Goal: Task Accomplishment & Management: Manage account settings

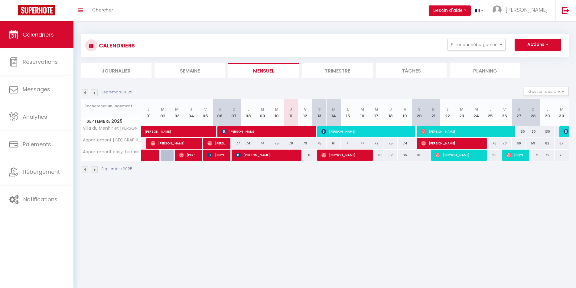
click at [96, 93] on img at bounding box center [94, 92] width 7 height 7
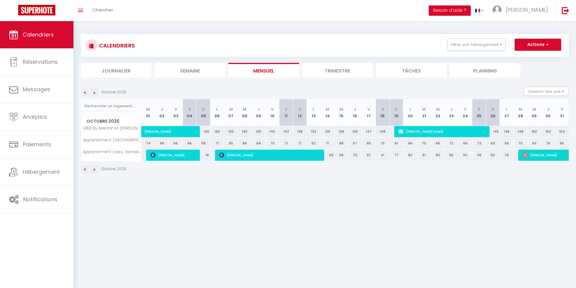
click at [96, 93] on img at bounding box center [94, 92] width 7 height 7
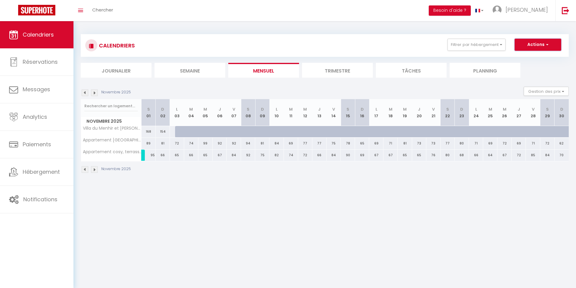
click at [545, 43] on span "button" at bounding box center [547, 44] width 4 height 6
click at [535, 56] on link "Nouvelle réservation" at bounding box center [531, 58] width 53 height 9
select select
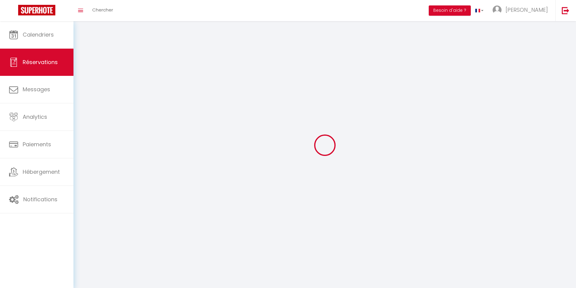
select select
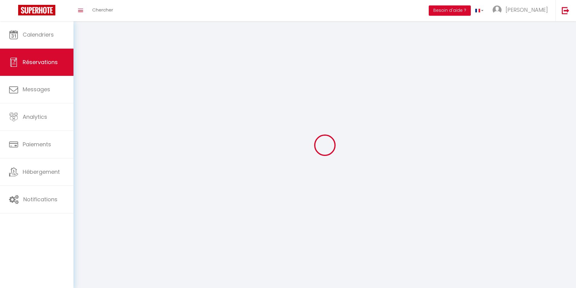
select select
checkbox input "false"
select select
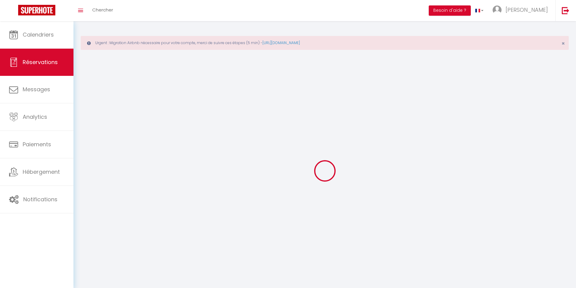
select select
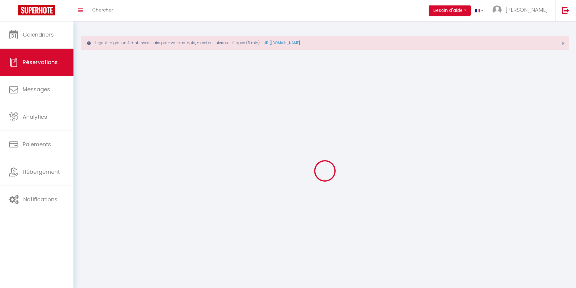
select select
checkbox input "false"
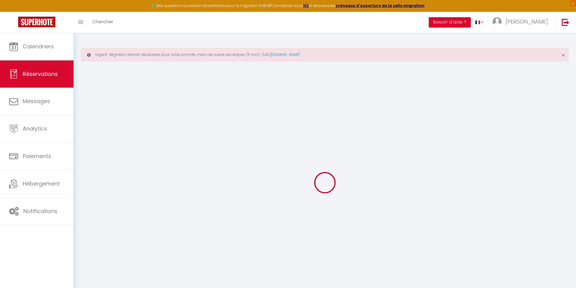
select select
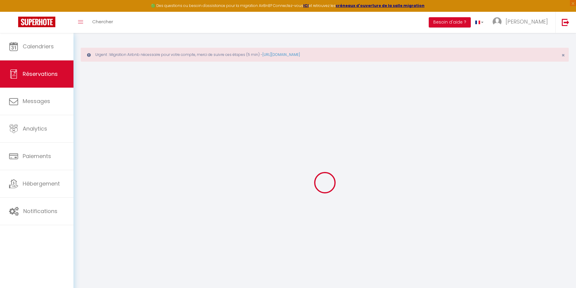
select select
checkbox input "false"
select select
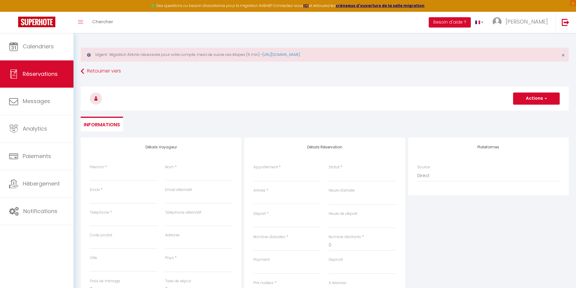
select select
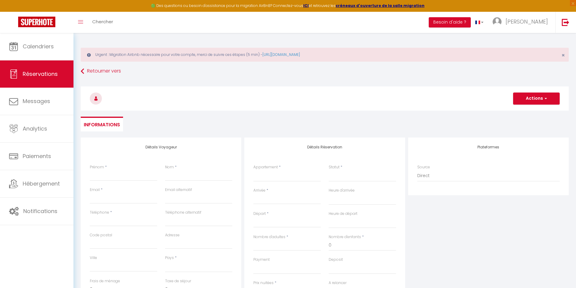
select select
checkbox input "false"
select select
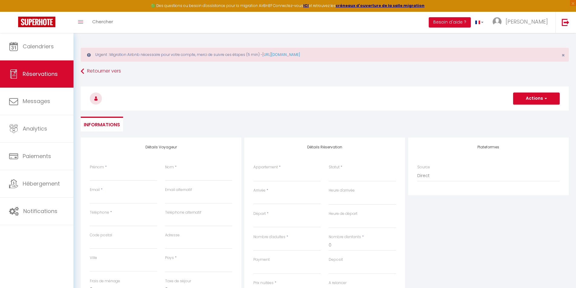
select select
checkbox input "false"
select select
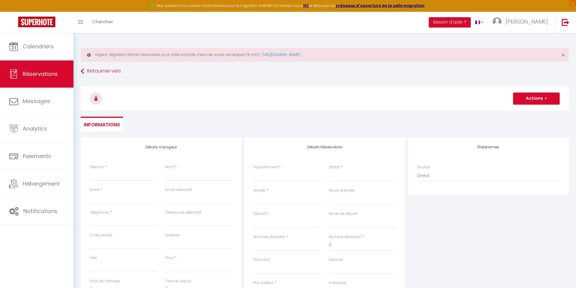
select select
click at [122, 182] on div "Prénom *" at bounding box center [123, 175] width 75 height 23
click at [118, 177] on input "Prénom" at bounding box center [123, 175] width 67 height 11
type input "p"
select select
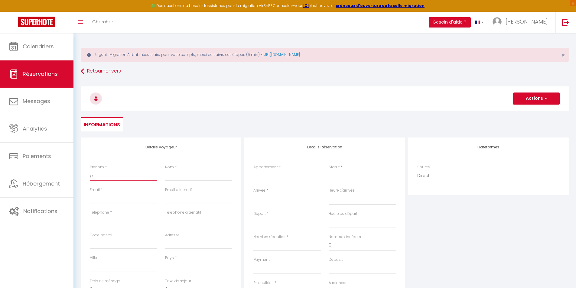
select select
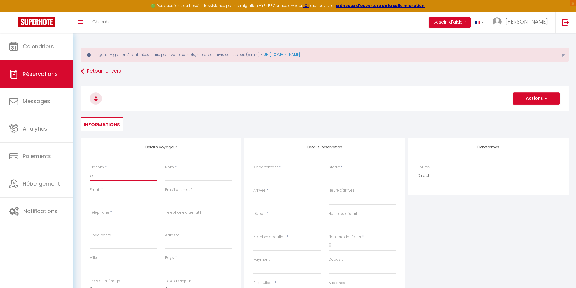
select select
checkbox input "false"
type input "pa"
select select
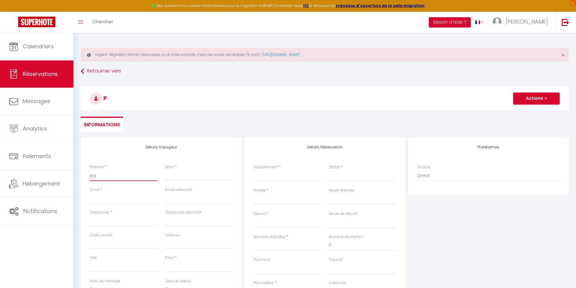
select select
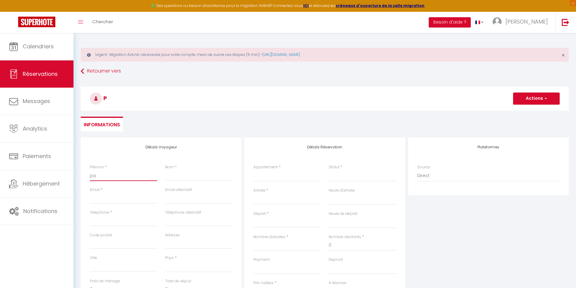
checkbox input "false"
type input "pau"
select select
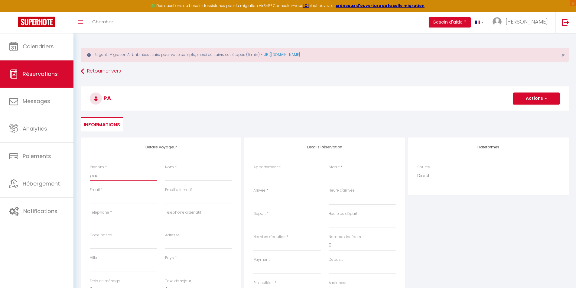
select select
checkbox input "false"
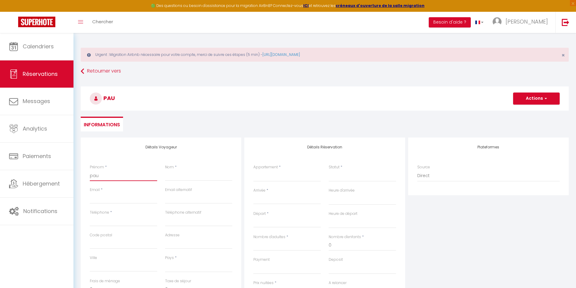
type input "[PERSON_NAME]"
select select
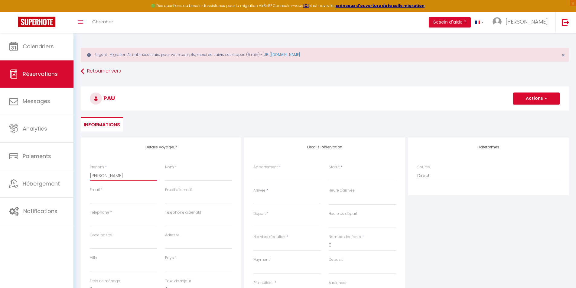
select select
checkbox input "false"
type input "[PERSON_NAME]"
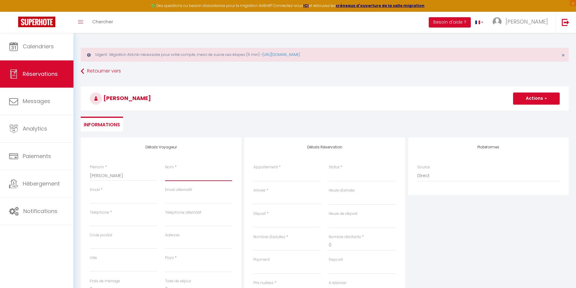
click at [194, 177] on input "Nom" at bounding box center [198, 175] width 67 height 11
type input "d"
select select
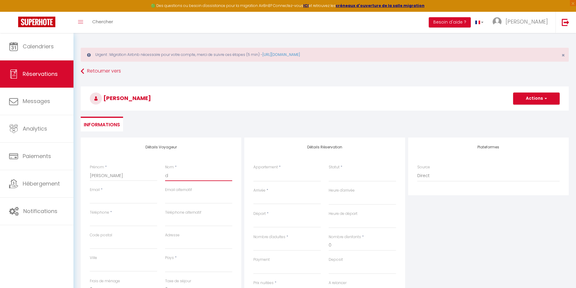
select select
checkbox input "false"
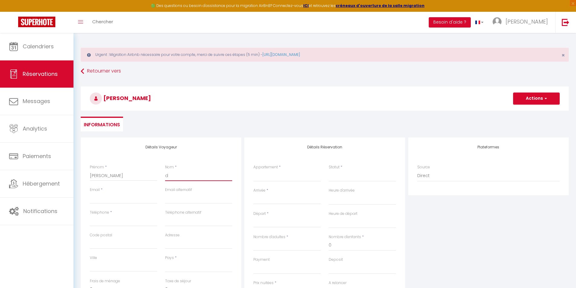
type input "du"
select select
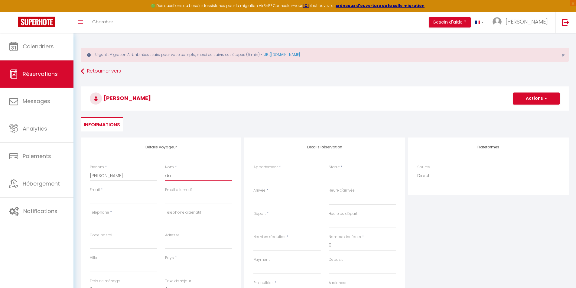
select select
checkbox input "false"
type input "dup"
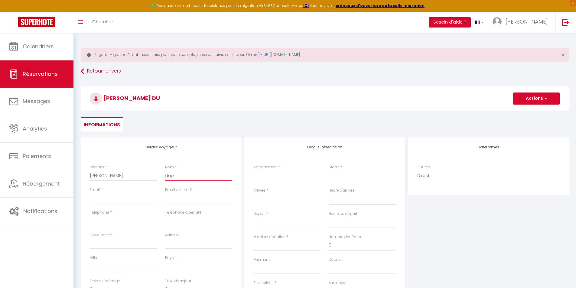
select select
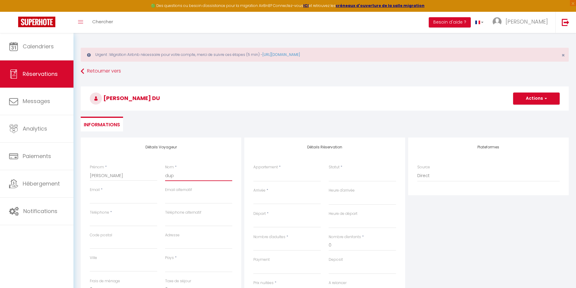
select select
checkbox input "false"
type input "dupo"
select select
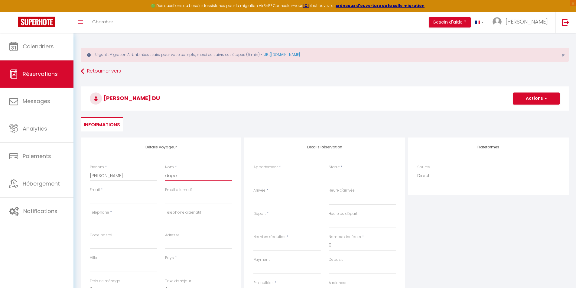
select select
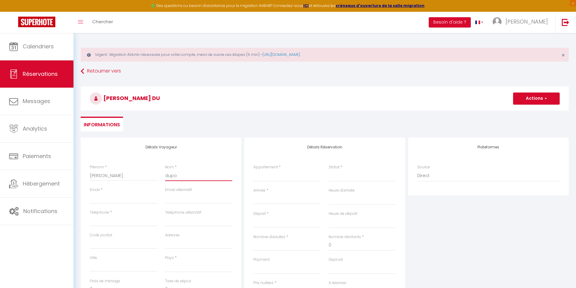
select select
checkbox input "false"
type input "dupon"
select select
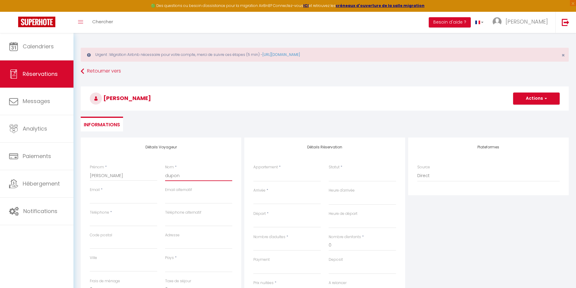
select select
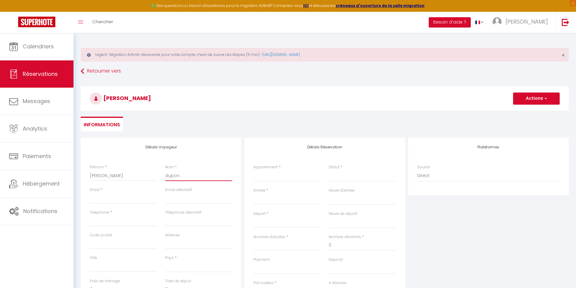
checkbox input "false"
type input "dupont"
select select
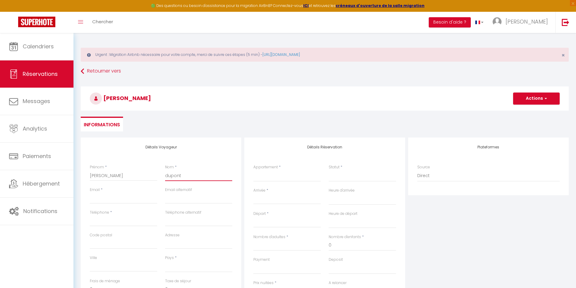
select select
checkbox input "false"
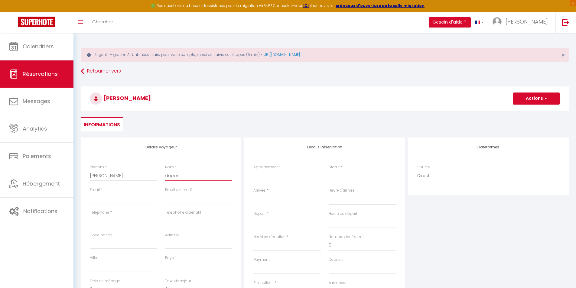
type input "dupont"
click at [127, 198] on input "Email client" at bounding box center [123, 198] width 67 height 11
type input "p"
select select
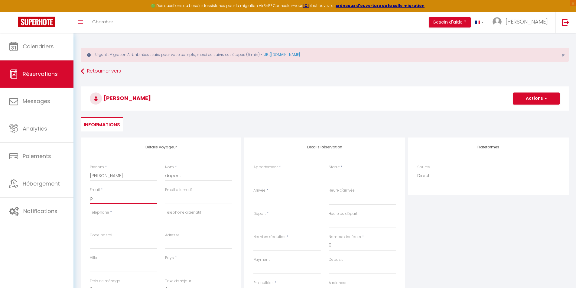
select select
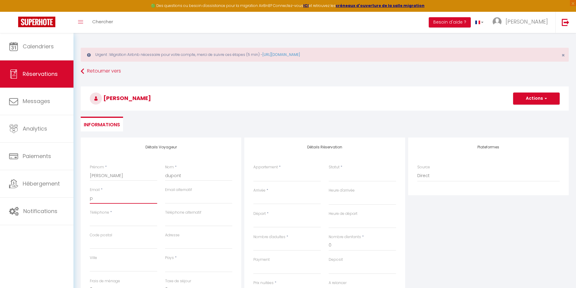
checkbox input "false"
type input "pa"
select select
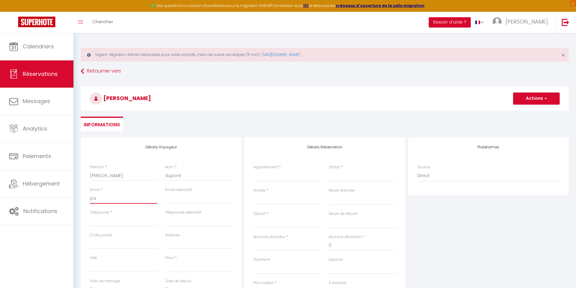
select select
checkbox input "false"
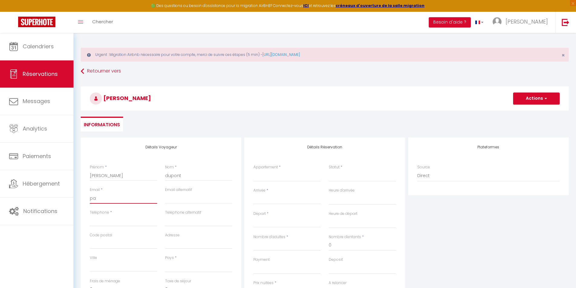
type input "pau"
select select
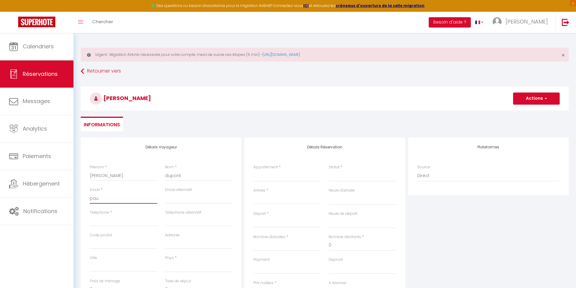
select select
checkbox input "false"
type input "[PERSON_NAME]"
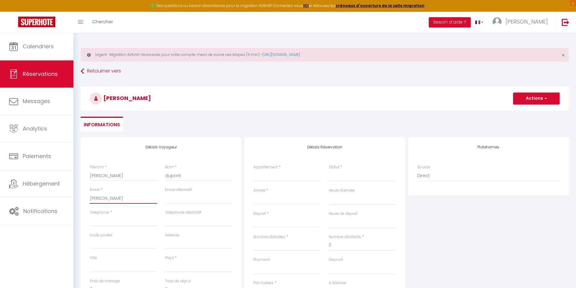
select select
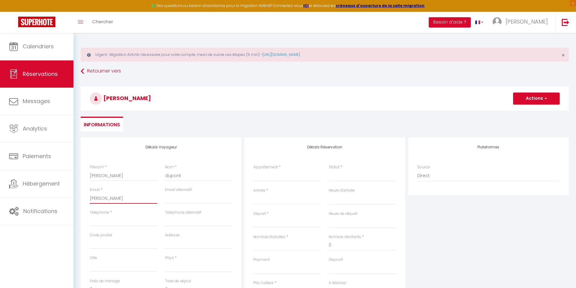
select select
checkbox input "false"
type input "[PERSON_NAME]."
select select
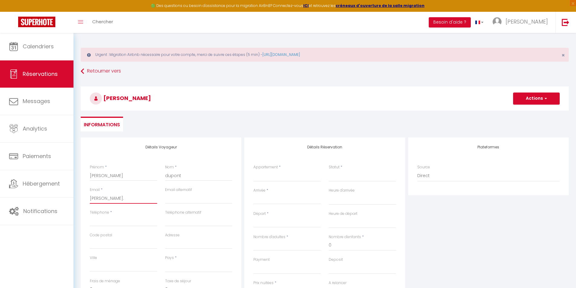
select select
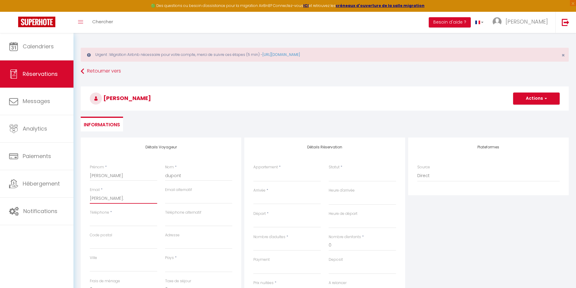
select select
checkbox input "false"
type input "[PERSON_NAME].d"
select select
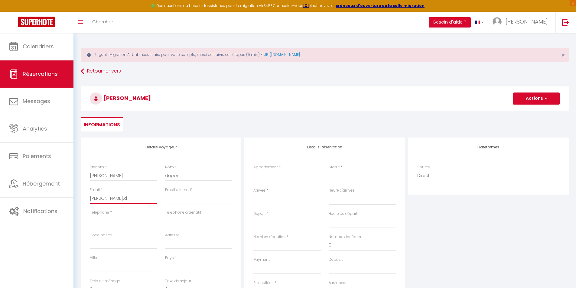
select select
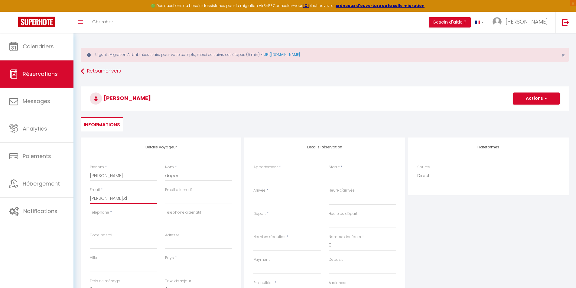
checkbox input "false"
type input "[PERSON_NAME].du"
select select
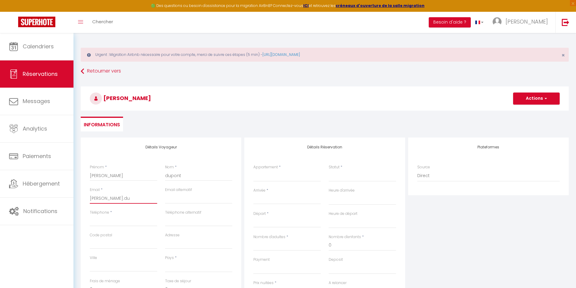
select select
checkbox input "false"
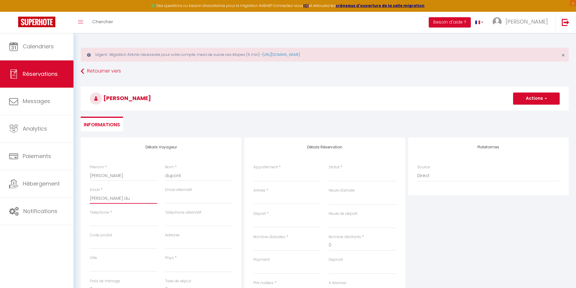
type input "[PERSON_NAME].dup"
select select
click at [115, 198] on input "[PERSON_NAME][DOMAIN_NAME][EMAIL_ADDRESS][PERSON_NAME][DOMAIN_NAME]" at bounding box center [123, 198] width 67 height 11
click at [102, 221] on input "Téléphone" at bounding box center [123, 221] width 67 height 11
click at [234, 194] on div "Email alternatif" at bounding box center [198, 198] width 75 height 23
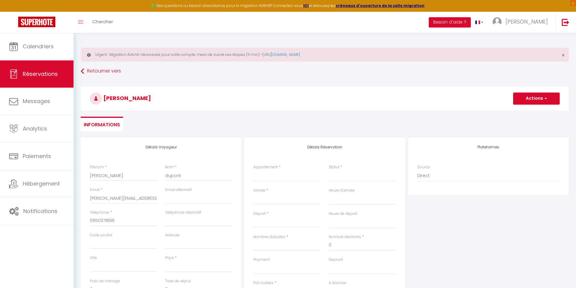
scroll to position [30, 0]
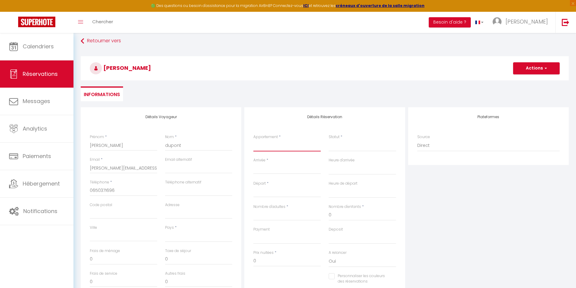
click at [268, 147] on select "Villa du Menhir et [PERSON_NAME] mer exceptionnelle! [GEOGRAPHIC_DATA], vue [GE…" at bounding box center [286, 145] width 67 height 11
click at [253, 140] on select "Villa du Menhir et [PERSON_NAME] mer exceptionnelle! [GEOGRAPHIC_DATA], vue [GE…" at bounding box center [286, 145] width 67 height 11
click at [268, 169] on input "Arrivée" at bounding box center [286, 169] width 67 height 8
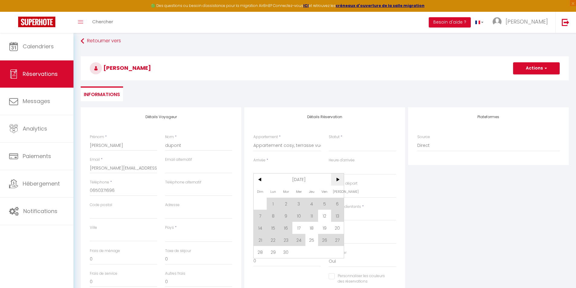
click at [336, 179] on span ">" at bounding box center [337, 180] width 13 height 12
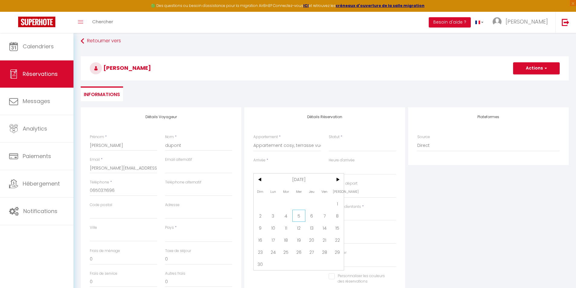
click at [298, 217] on span "5" at bounding box center [298, 216] width 13 height 12
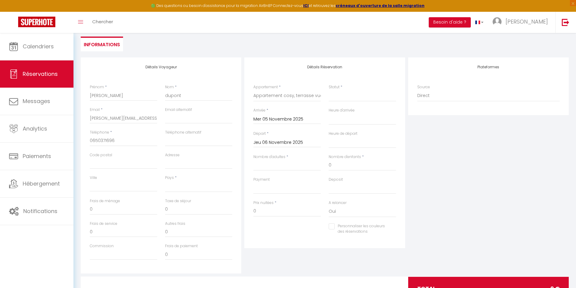
scroll to position [91, 0]
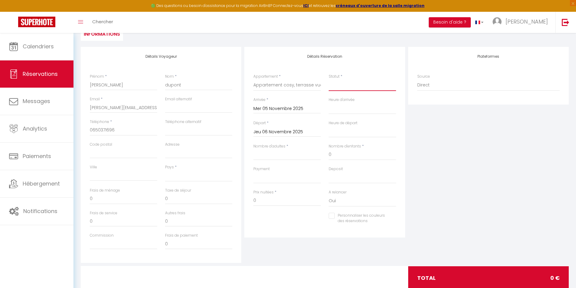
click at [343, 86] on select "Confirmé Non Confirmé [PERSON_NAME] par le voyageur No Show Request" at bounding box center [362, 85] width 67 height 11
click at [329, 80] on select "Confirmé Non Confirmé [PERSON_NAME] par le voyageur No Show Request" at bounding box center [362, 85] width 67 height 11
click at [304, 153] on input "Nombre d'adultes" at bounding box center [286, 154] width 67 height 11
click at [291, 200] on input "0" at bounding box center [286, 200] width 67 height 11
click at [202, 177] on select "[GEOGRAPHIC_DATA] [GEOGRAPHIC_DATA] [GEOGRAPHIC_DATA] [GEOGRAPHIC_DATA] [GEOGRA…" at bounding box center [198, 175] width 67 height 11
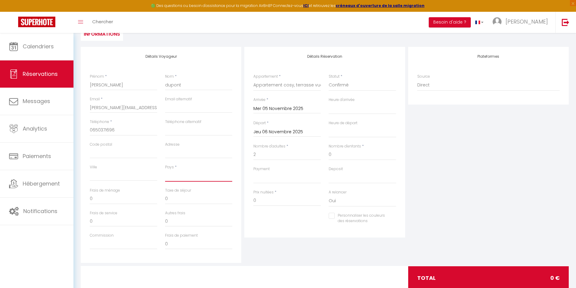
click at [165, 170] on select "[GEOGRAPHIC_DATA] [GEOGRAPHIC_DATA] [GEOGRAPHIC_DATA] [GEOGRAPHIC_DATA] [GEOGRA…" at bounding box center [198, 175] width 67 height 11
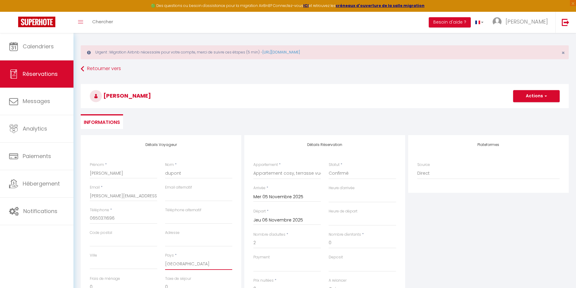
scroll to position [0, 0]
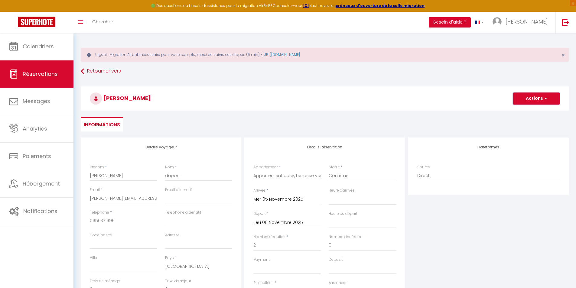
click at [535, 97] on button "Actions" at bounding box center [536, 99] width 47 height 12
click at [530, 111] on link "Enregistrer" at bounding box center [530, 112] width 48 height 8
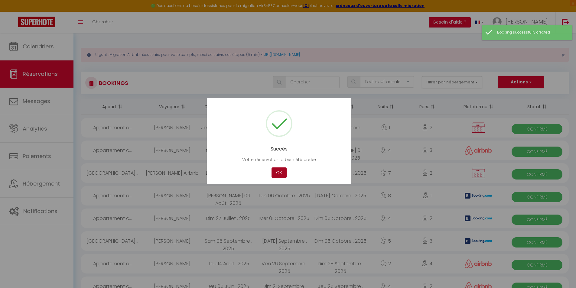
click at [277, 173] on button "OK" at bounding box center [279, 173] width 15 height 11
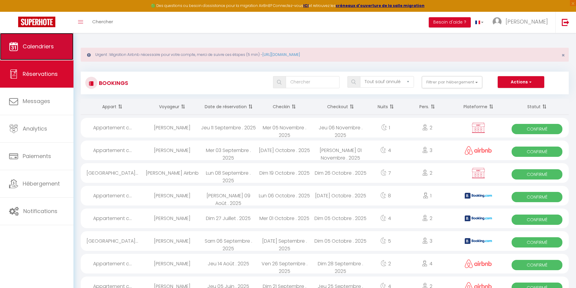
click at [40, 46] on span "Calendriers" at bounding box center [38, 47] width 31 height 8
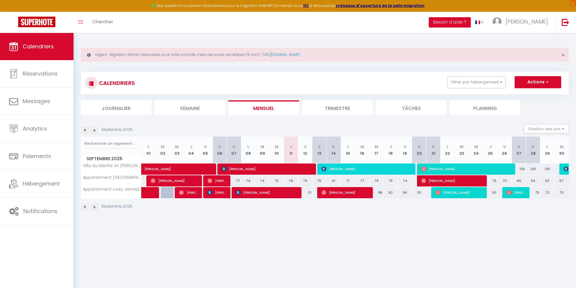
click at [92, 131] on img at bounding box center [94, 130] width 7 height 7
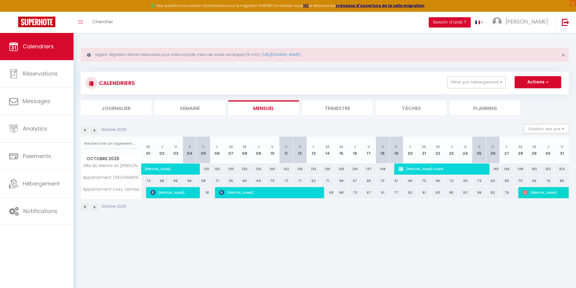
click at [94, 130] on img at bounding box center [94, 130] width 7 height 7
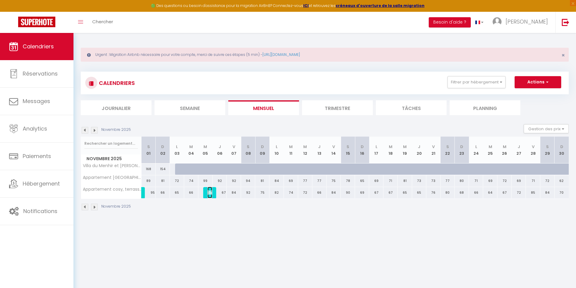
click at [210, 195] on img at bounding box center [209, 192] width 5 height 5
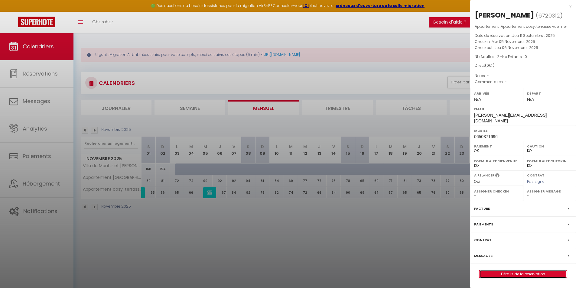
click at [520, 270] on link "Détails de la réservation" at bounding box center [523, 274] width 87 height 8
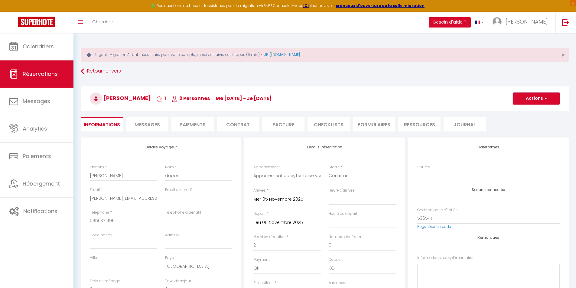
click at [544, 99] on span "button" at bounding box center [545, 98] width 4 height 5
click at [531, 124] on link "Supprimer" at bounding box center [530, 128] width 48 height 8
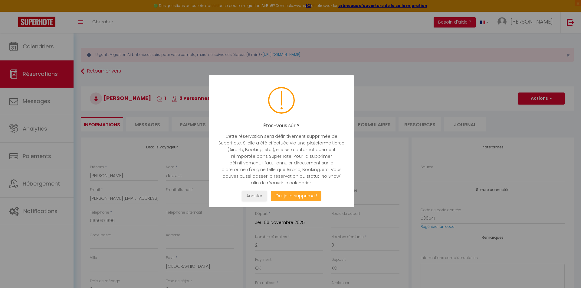
click at [299, 191] on button "Oui je la supprime !" at bounding box center [296, 196] width 50 height 11
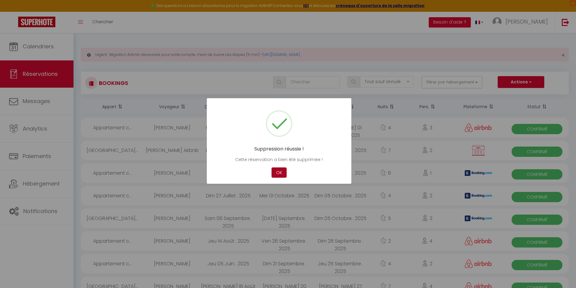
click at [281, 171] on button "OK" at bounding box center [279, 173] width 15 height 11
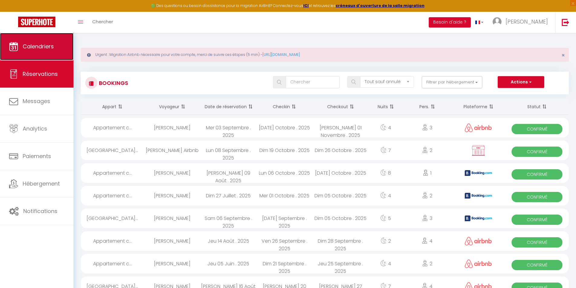
click at [38, 48] on span "Calendriers" at bounding box center [38, 47] width 31 height 8
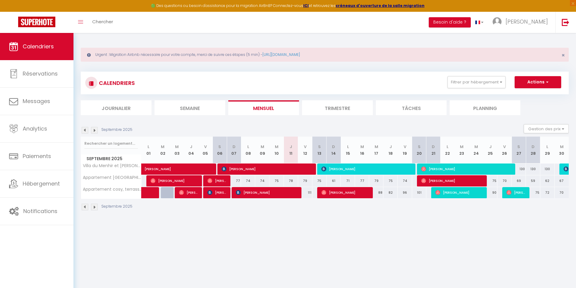
click at [94, 130] on img at bounding box center [94, 130] width 7 height 7
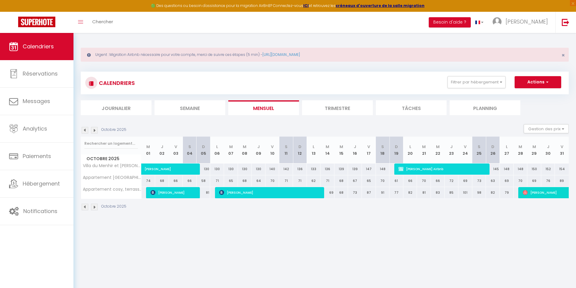
click at [94, 130] on img at bounding box center [94, 130] width 7 height 7
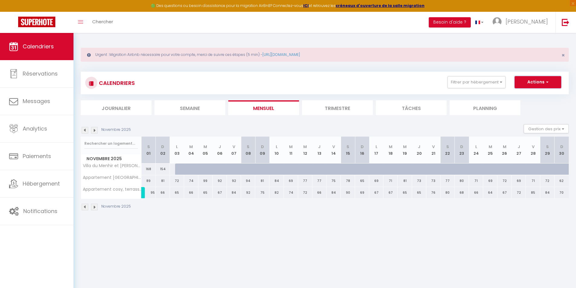
click at [540, 88] on button "Actions" at bounding box center [538, 82] width 47 height 12
click at [414, 124] on section "Novembre 2025 Gestion des prix Nb Nuits minimum Règles Disponibilité Novembre 2…" at bounding box center [325, 167] width 488 height 99
click at [86, 129] on img at bounding box center [85, 130] width 7 height 7
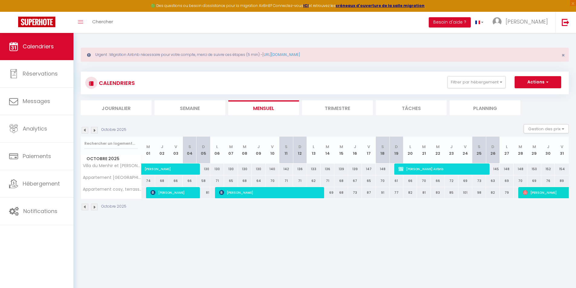
click at [86, 129] on img at bounding box center [85, 130] width 7 height 7
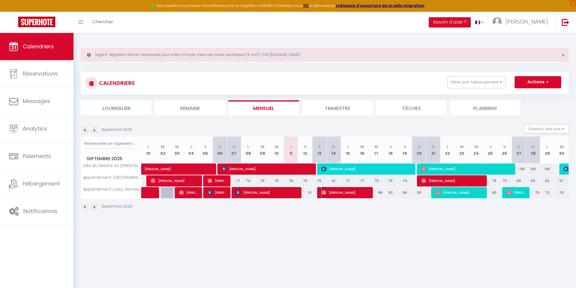
click at [342, 192] on span "[PERSON_NAME]" at bounding box center [344, 192] width 47 height 11
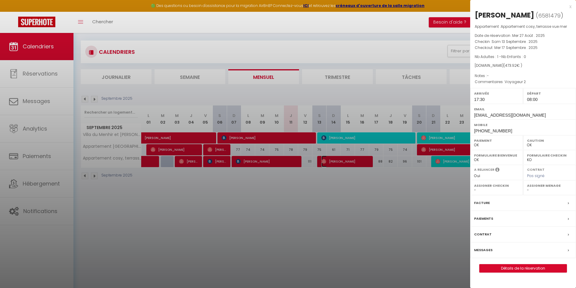
scroll to position [33, 0]
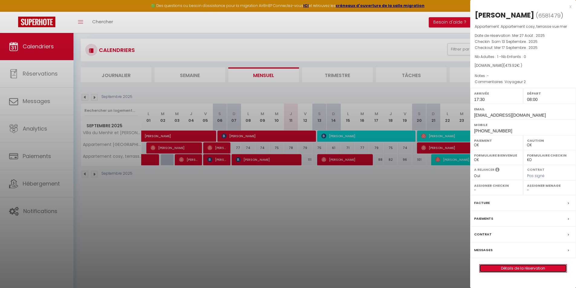
click at [528, 268] on link "Détails de la réservation" at bounding box center [523, 269] width 87 height 8
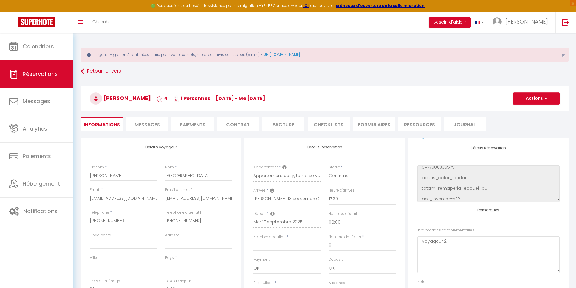
scroll to position [125, 0]
click at [267, 246] on input "1" at bounding box center [286, 245] width 67 height 11
click at [407, 214] on div "Plateformes Source Direct [DOMAIN_NAME] [DOMAIN_NAME] Chalet montagne Expedia G…" at bounding box center [489, 246] width 164 height 216
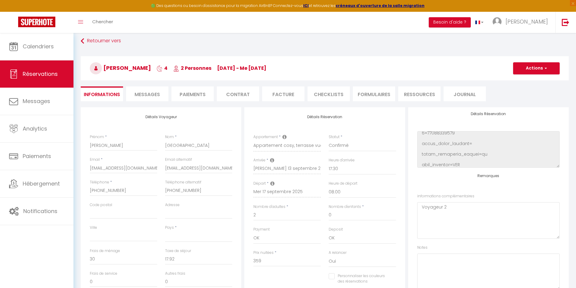
scroll to position [60, 0]
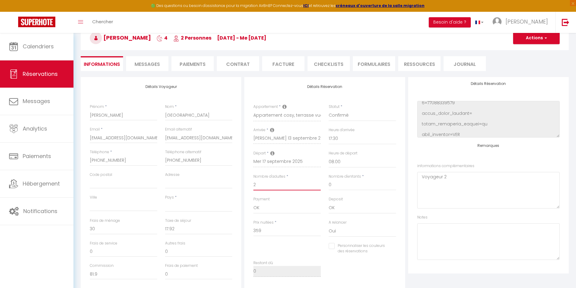
click at [263, 187] on input "2" at bounding box center [286, 185] width 67 height 11
click at [152, 60] on li "Messages" at bounding box center [147, 63] width 42 height 15
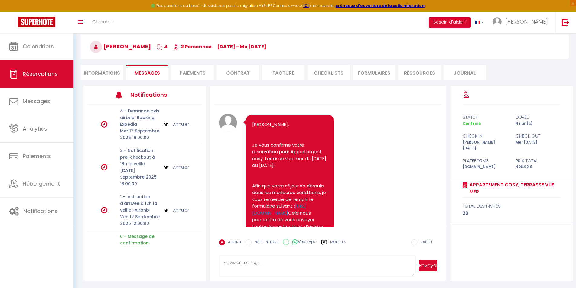
click at [108, 71] on li "Informations" at bounding box center [102, 72] width 42 height 15
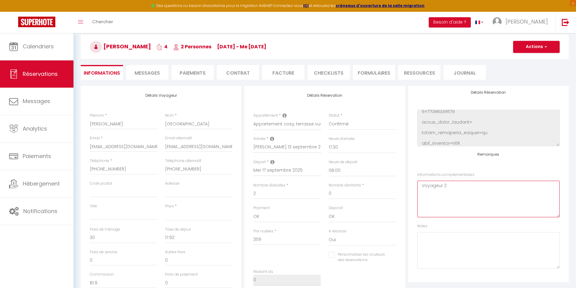
drag, startPoint x: 454, startPoint y: 188, endPoint x: 407, endPoint y: 184, distance: 46.7
click at [407, 184] on div "Plateformes Source Direct [DOMAIN_NAME] [DOMAIN_NAME] Chalet montagne Expedia G…" at bounding box center [489, 194] width 164 height 216
click at [272, 191] on input "2" at bounding box center [286, 193] width 67 height 11
click at [407, 166] on div "Plateformes Source Direct [DOMAIN_NAME] [DOMAIN_NAME] Chalet montagne Expedia G…" at bounding box center [489, 194] width 164 height 216
click at [547, 47] on span "button" at bounding box center [545, 46] width 4 height 5
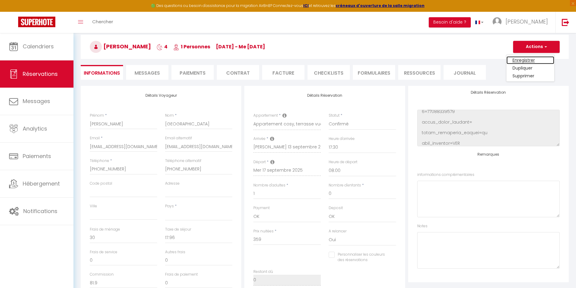
click at [526, 60] on link "Enregistrer" at bounding box center [530, 60] width 48 height 8
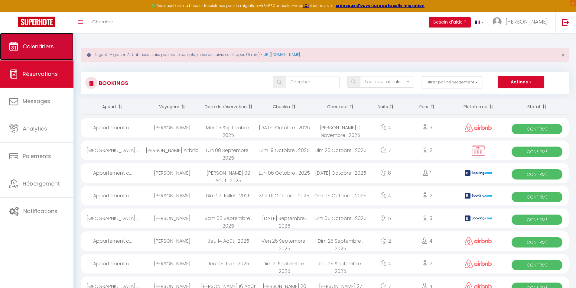
click at [48, 50] on span "Calendriers" at bounding box center [38, 47] width 31 height 8
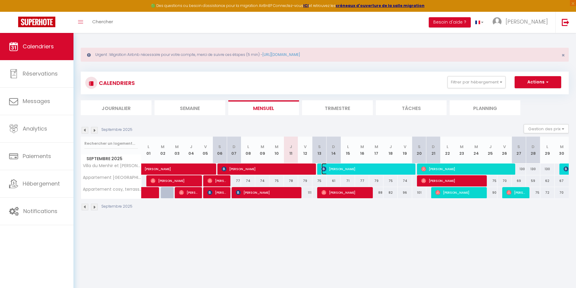
click at [335, 169] on span "[PERSON_NAME]" at bounding box center [366, 168] width 90 height 11
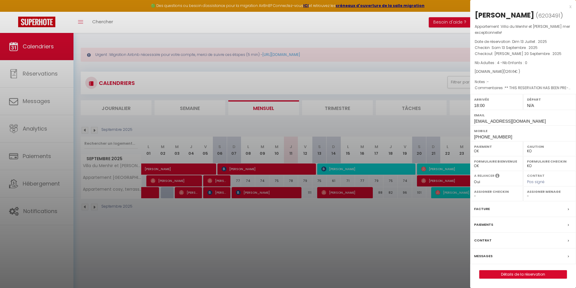
click at [322, 245] on div at bounding box center [288, 144] width 576 height 288
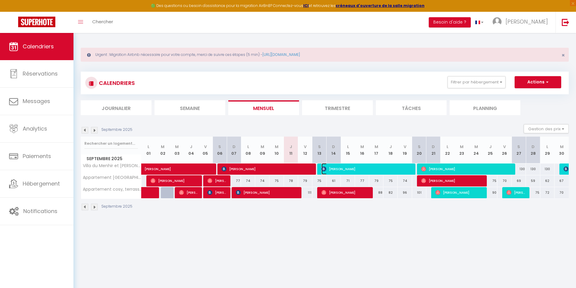
click at [338, 168] on span "[PERSON_NAME]" at bounding box center [366, 168] width 90 height 11
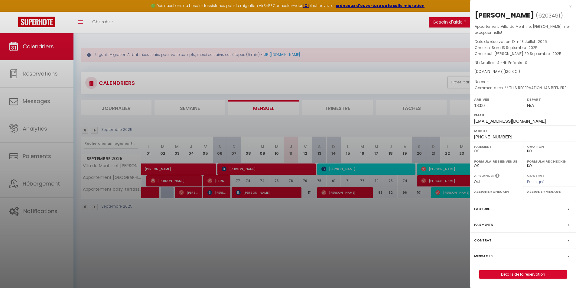
click at [288, 170] on div at bounding box center [288, 144] width 576 height 288
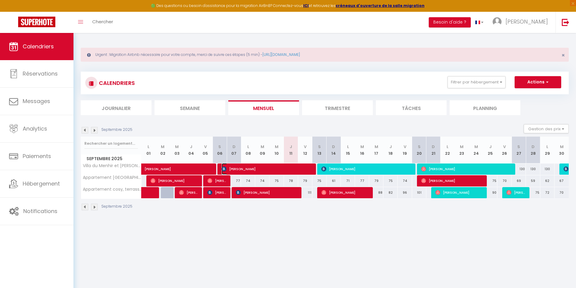
click at [280, 170] on span "[PERSON_NAME]" at bounding box center [267, 168] width 90 height 11
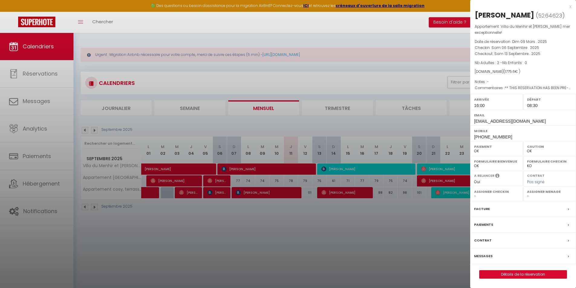
click at [375, 124] on div at bounding box center [288, 144] width 576 height 288
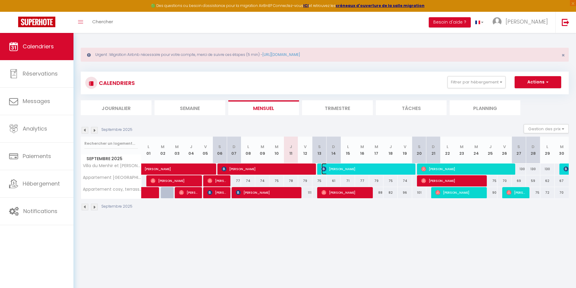
click at [350, 169] on span "[PERSON_NAME]" at bounding box center [366, 168] width 90 height 11
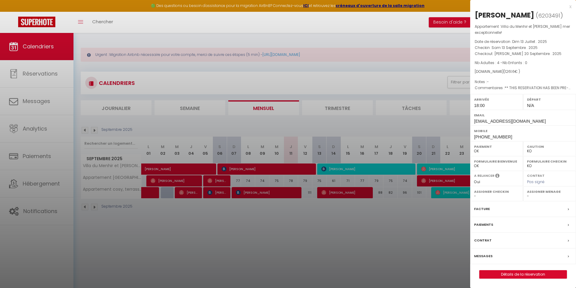
click at [486, 106] on div "Arrivée 18:00" at bounding box center [496, 102] width 53 height 16
click at [441, 125] on div at bounding box center [288, 144] width 576 height 288
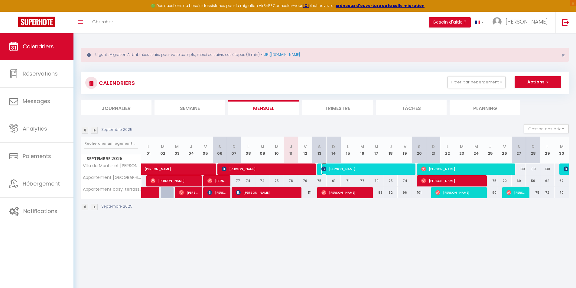
click at [333, 168] on span "[PERSON_NAME]" at bounding box center [366, 168] width 90 height 11
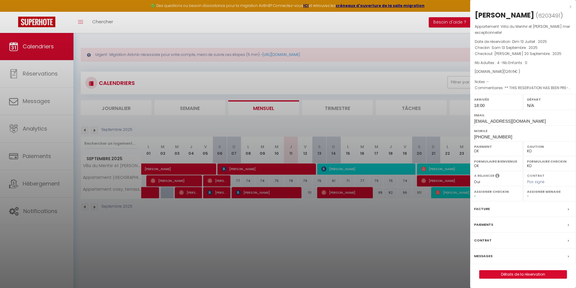
click at [330, 126] on div at bounding box center [288, 144] width 576 height 288
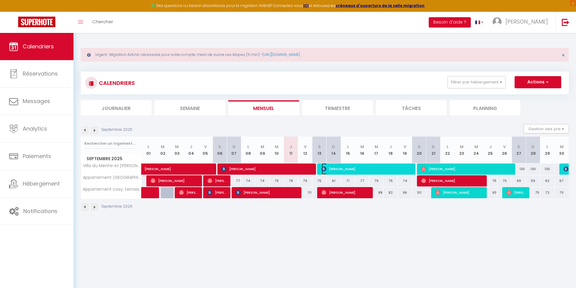
click at [347, 168] on span "[PERSON_NAME]" at bounding box center [366, 168] width 90 height 11
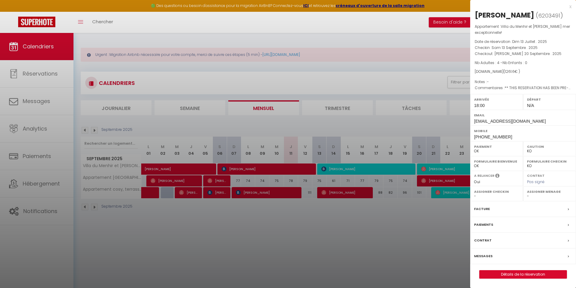
click at [570, 6] on div "x" at bounding box center [520, 6] width 101 height 7
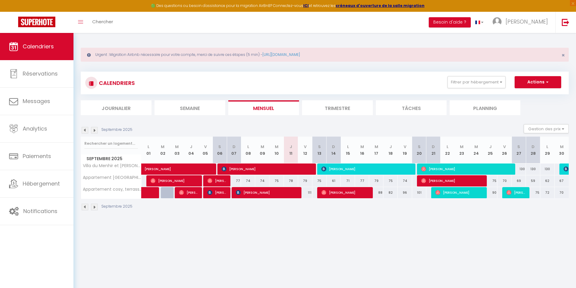
click at [400, 128] on div "Septembre 2025 Gestion des prix Nb Nuits minimum Règles Disponibilité" at bounding box center [325, 130] width 488 height 12
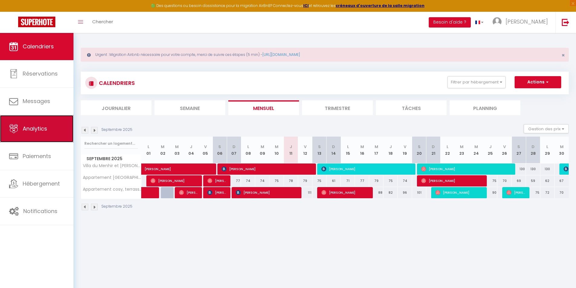
click at [45, 127] on span "Analytics" at bounding box center [35, 129] width 24 height 8
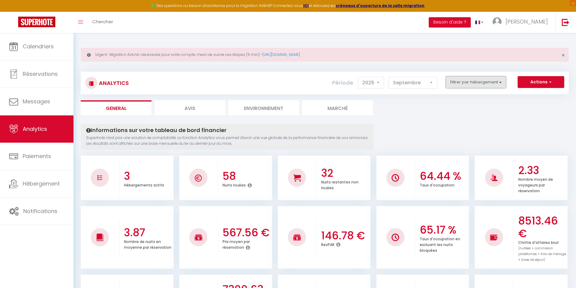
click at [497, 82] on button "Filtrer par hébergement" at bounding box center [476, 82] width 60 height 12
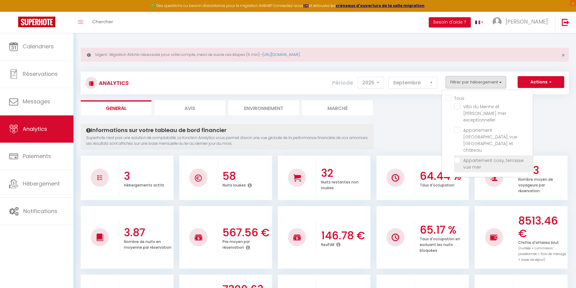
click at [458, 157] on mer "checkbox" at bounding box center [493, 160] width 79 height 6
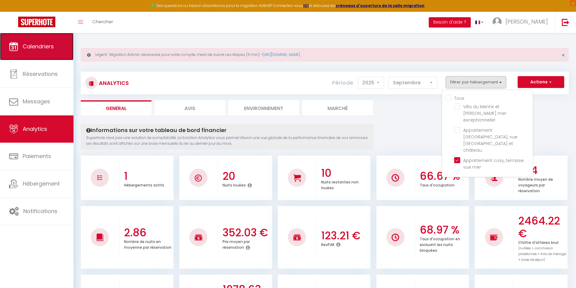
click at [33, 45] on span "Calendriers" at bounding box center [38, 47] width 31 height 8
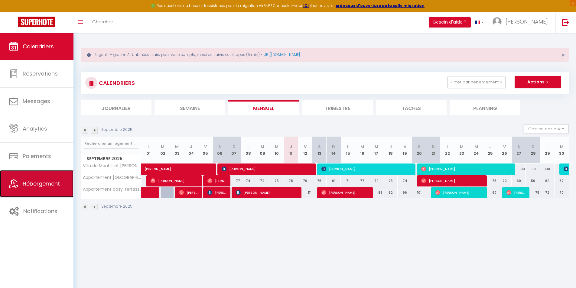
click at [59, 182] on span "Hébergement" at bounding box center [41, 184] width 37 height 8
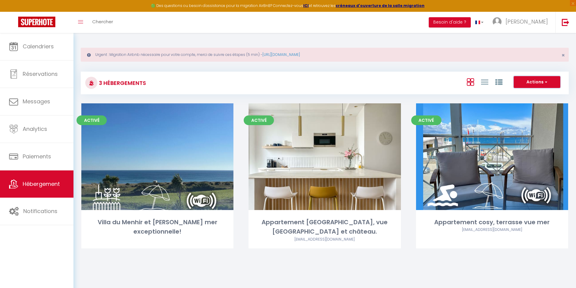
click at [552, 82] on button "Actions" at bounding box center [537, 82] width 47 height 12
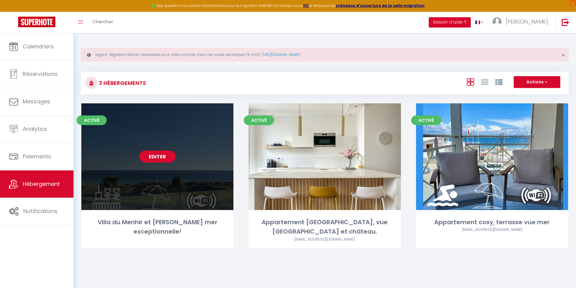
click at [161, 156] on link "Editer" at bounding box center [157, 157] width 36 height 12
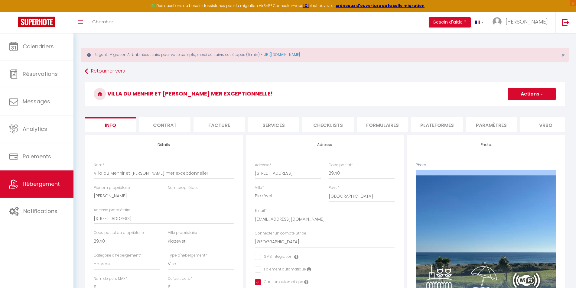
click at [268, 123] on li "Services" at bounding box center [273, 124] width 51 height 15
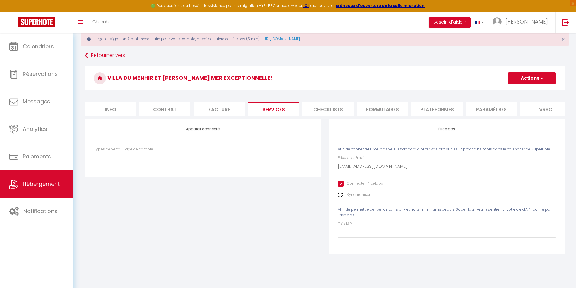
scroll to position [30, 0]
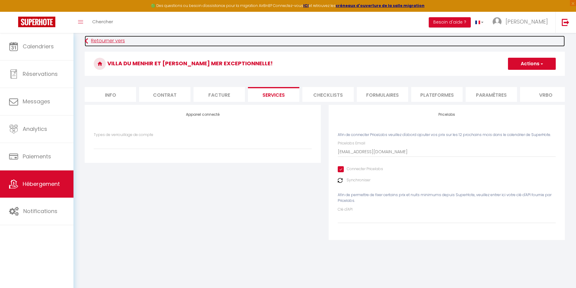
click at [96, 41] on link "Retourner vers" at bounding box center [325, 41] width 480 height 11
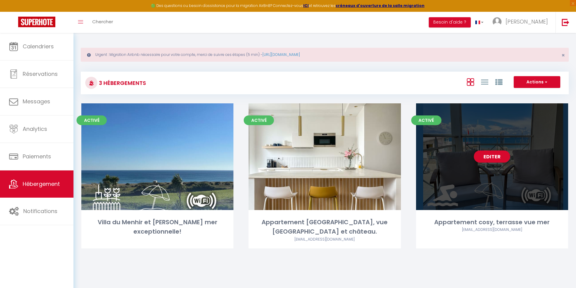
click at [492, 154] on link "Editer" at bounding box center [492, 157] width 36 height 12
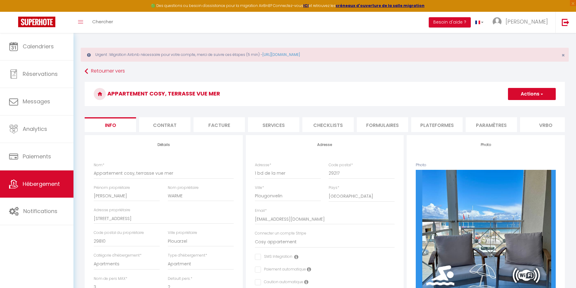
click at [275, 124] on li "Services" at bounding box center [273, 124] width 51 height 15
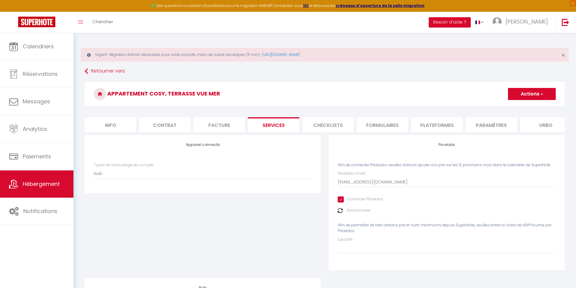
click at [285, 91] on h3 "Appartement cosy, terrasse vue mer" at bounding box center [325, 94] width 480 height 24
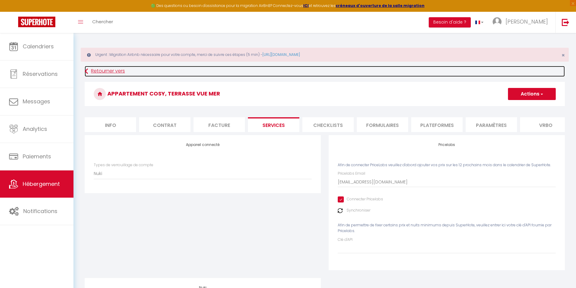
click at [97, 70] on link "Retourner vers" at bounding box center [325, 71] width 480 height 11
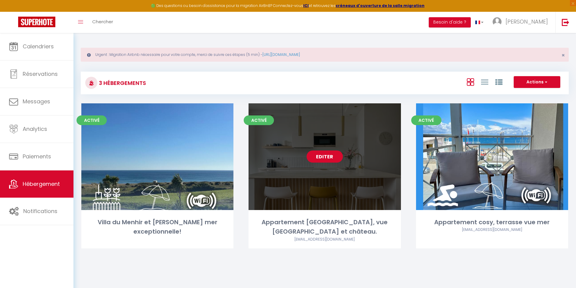
click at [330, 159] on link "Editer" at bounding box center [325, 157] width 36 height 12
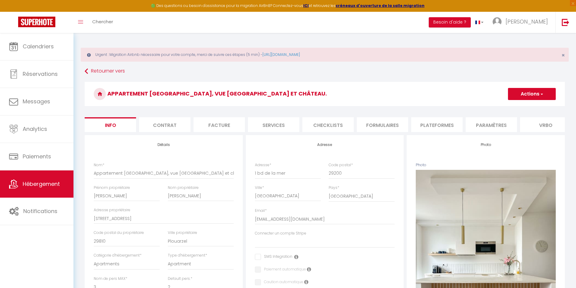
click at [273, 127] on li "Services" at bounding box center [273, 124] width 51 height 15
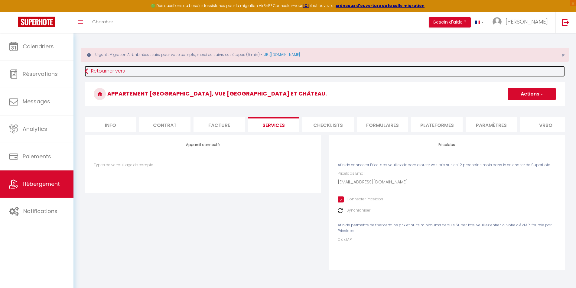
click at [99, 68] on link "Retourner vers" at bounding box center [325, 71] width 480 height 11
